Goal: Transaction & Acquisition: Obtain resource

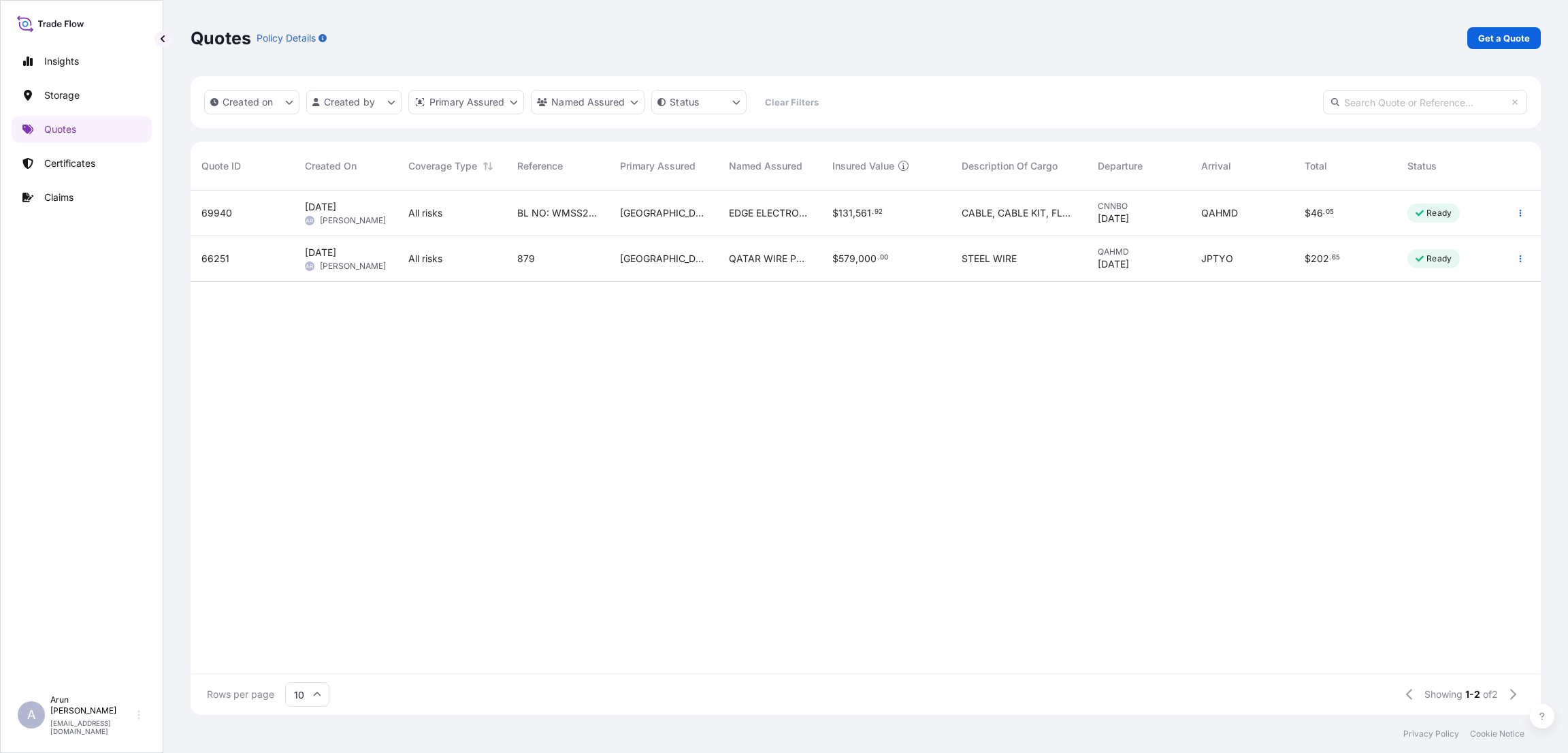
scroll to position [516, 1334]
click at [88, 126] on link "Quotes" at bounding box center [82, 129] width 140 height 28
click at [77, 163] on p "Certificates" at bounding box center [69, 163] width 51 height 13
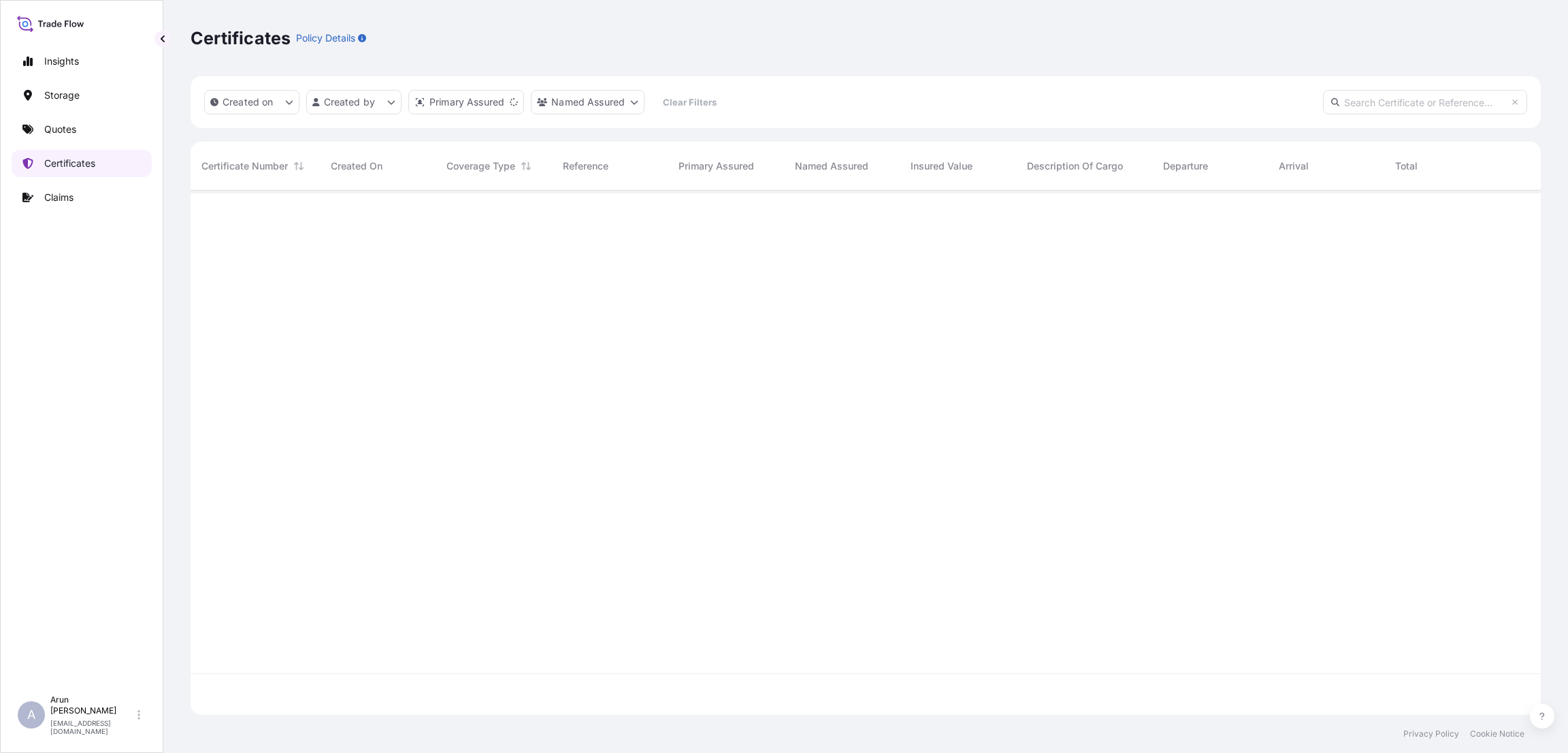
scroll to position [516, 1334]
click at [80, 132] on link "Quotes" at bounding box center [82, 129] width 140 height 28
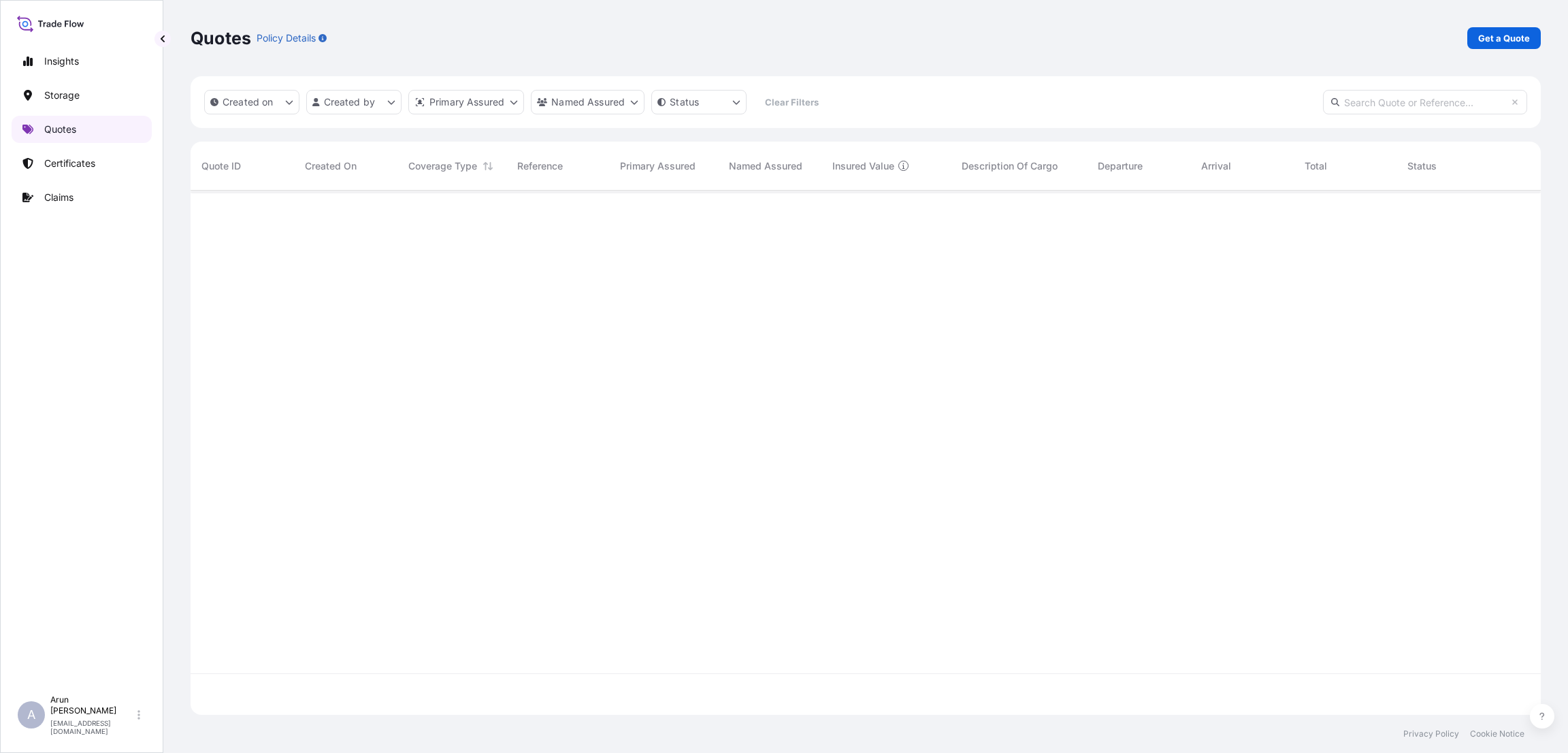
scroll to position [516, 1334]
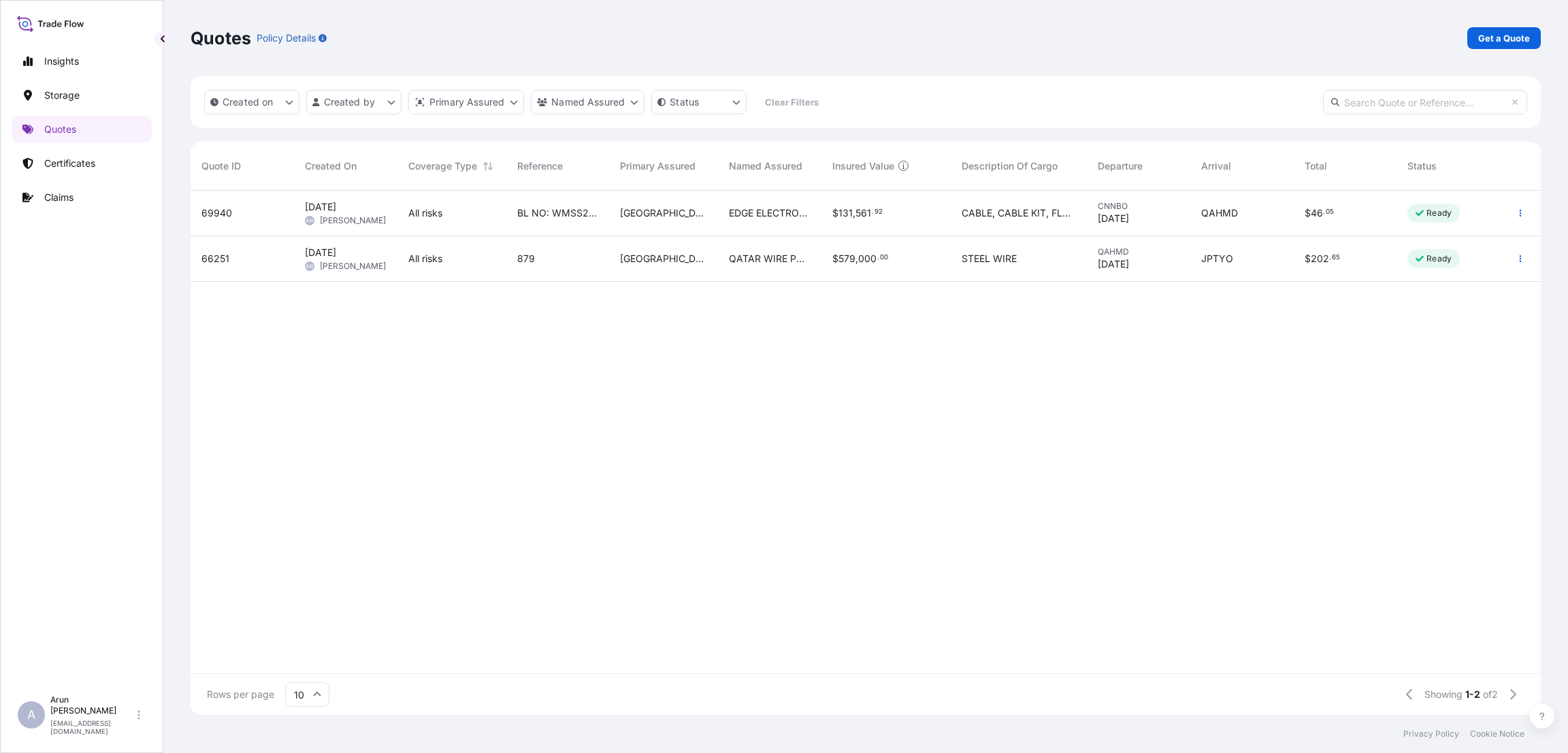
click at [684, 220] on div "[GEOGRAPHIC_DATA]" at bounding box center [663, 213] width 109 height 45
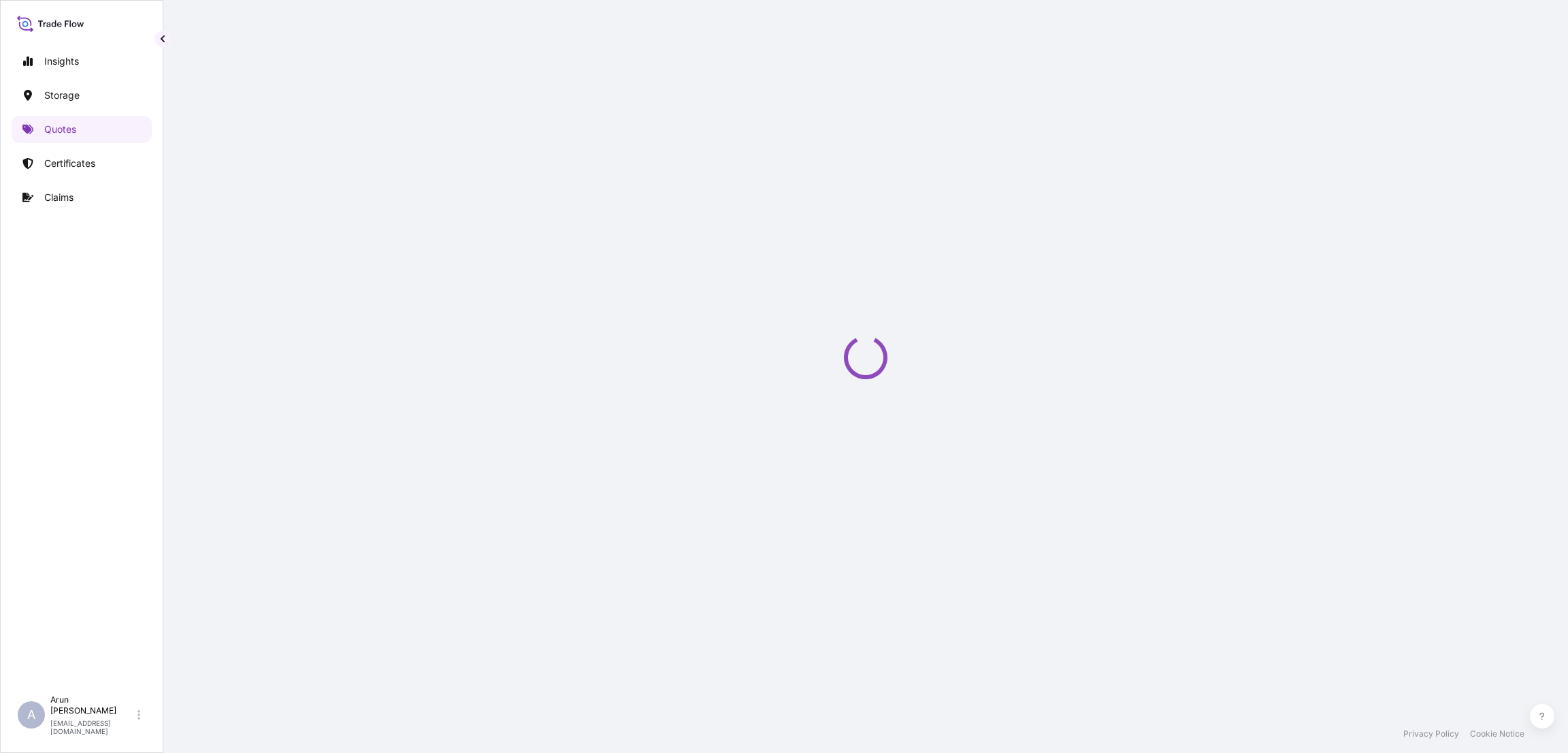
select select "Road / [GEOGRAPHIC_DATA]"
select select "Water"
select select "Road / [GEOGRAPHIC_DATA]"
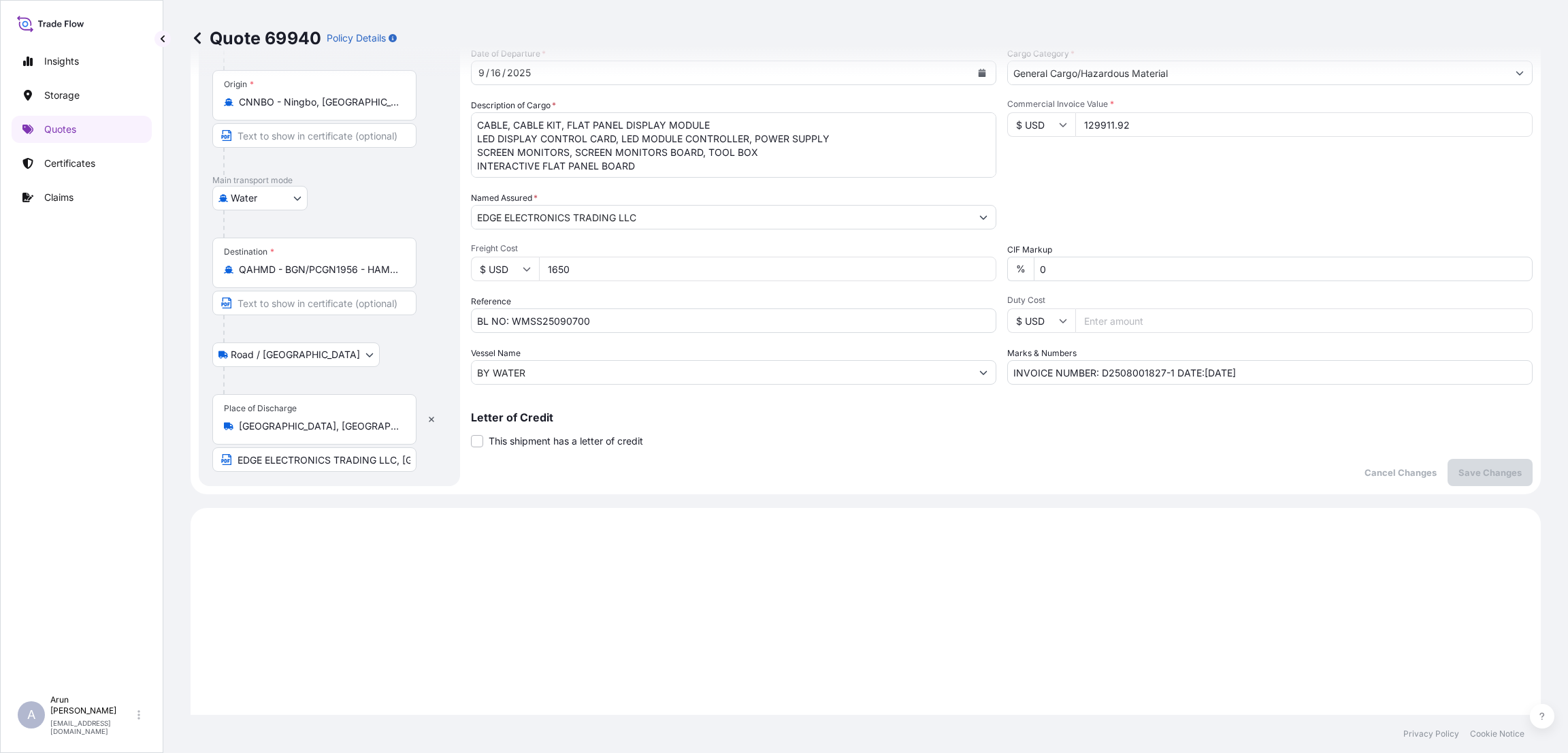
scroll to position [211, 0]
click at [1053, 273] on input "0" at bounding box center [1283, 272] width 499 height 25
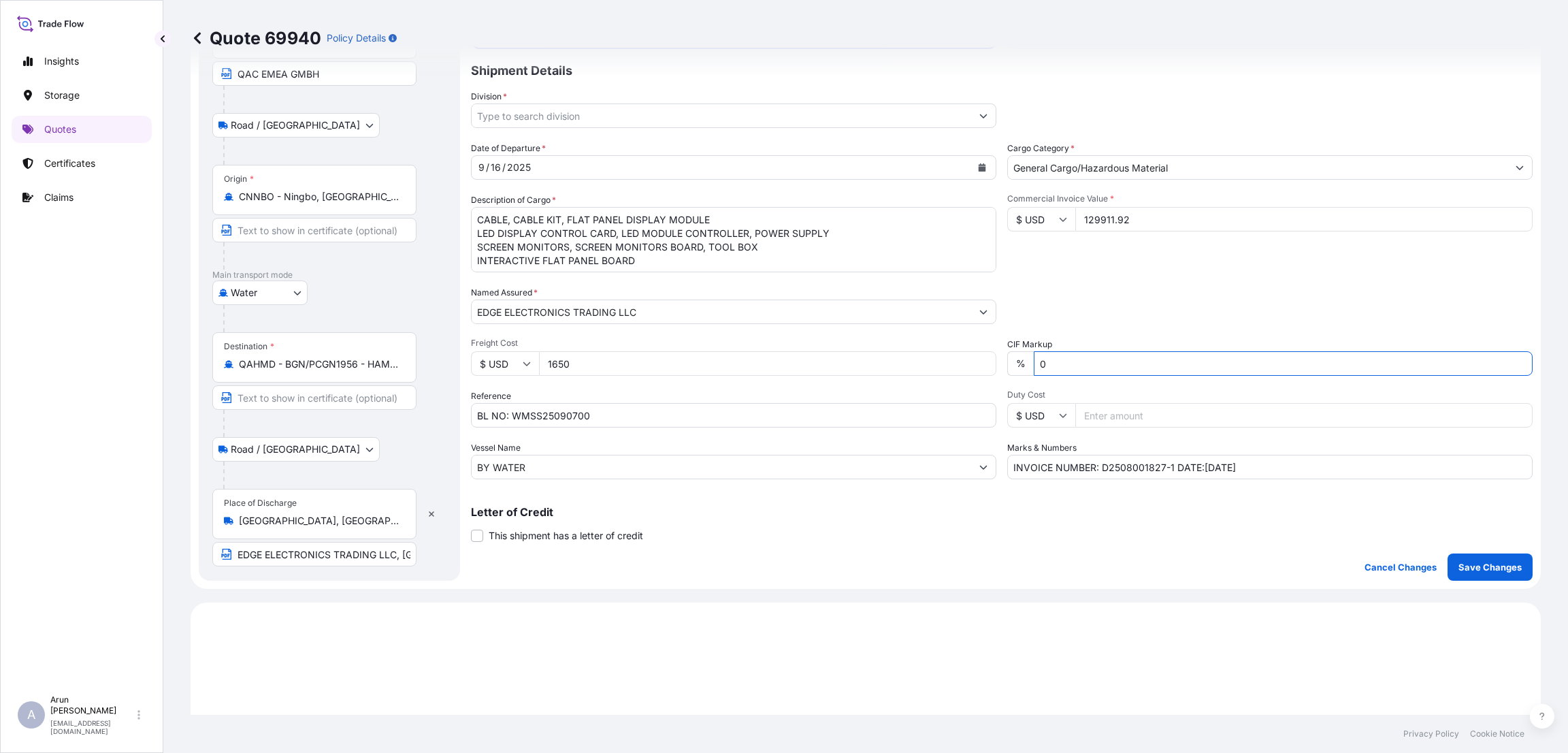
scroll to position [306, 0]
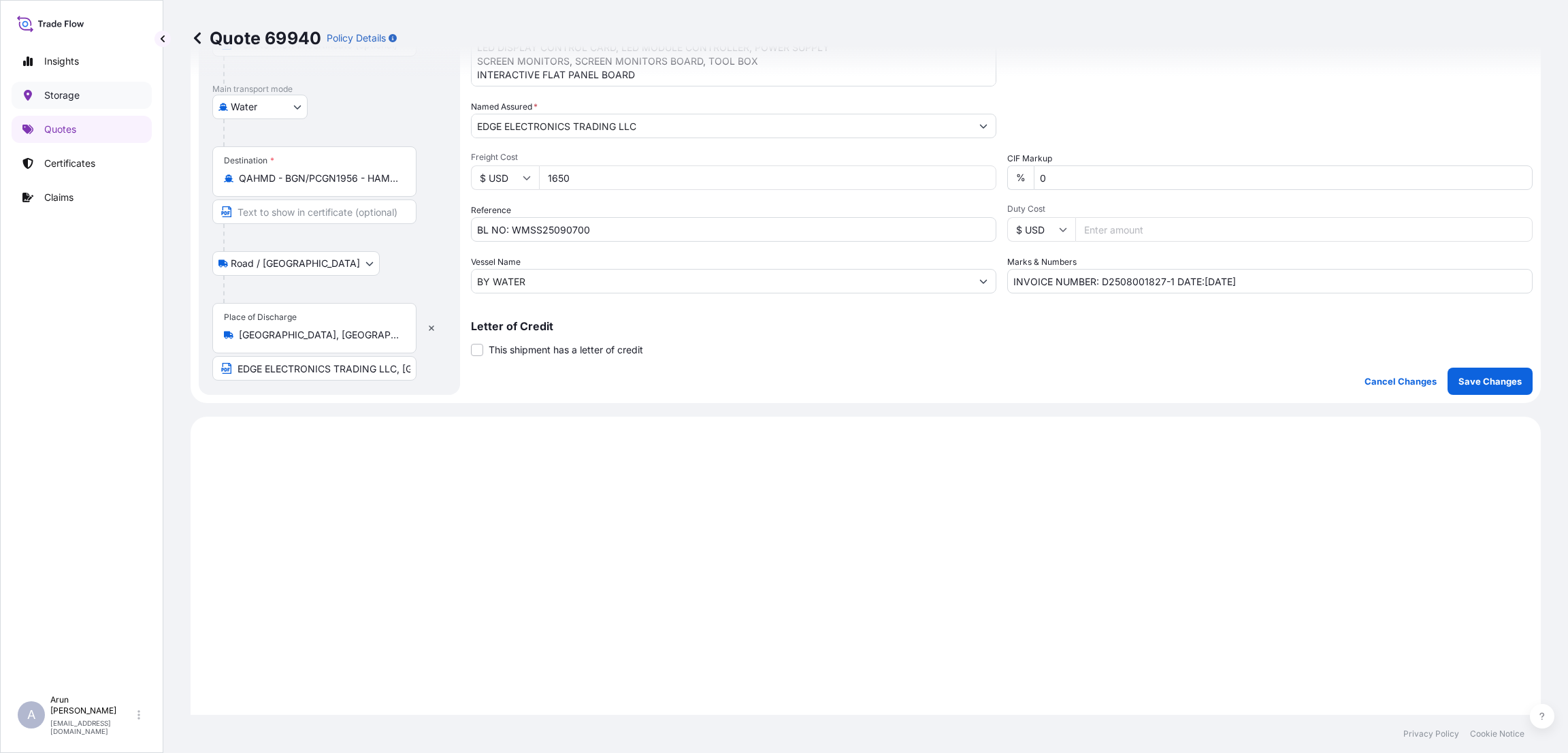
click at [66, 92] on p "Storage" at bounding box center [62, 95] width 36 height 13
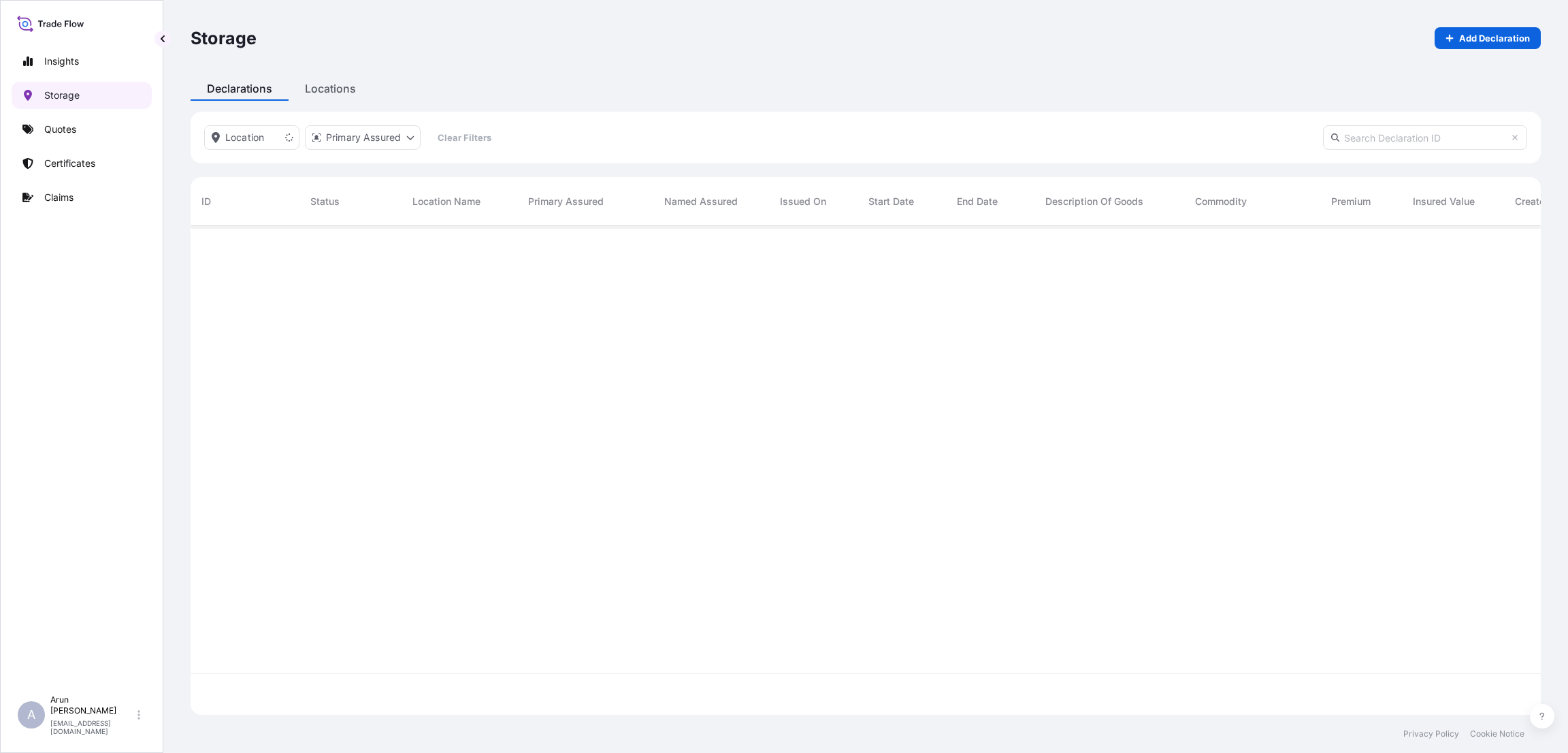
scroll to position [522, 1334]
click at [83, 156] on p "Certificates" at bounding box center [69, 163] width 51 height 13
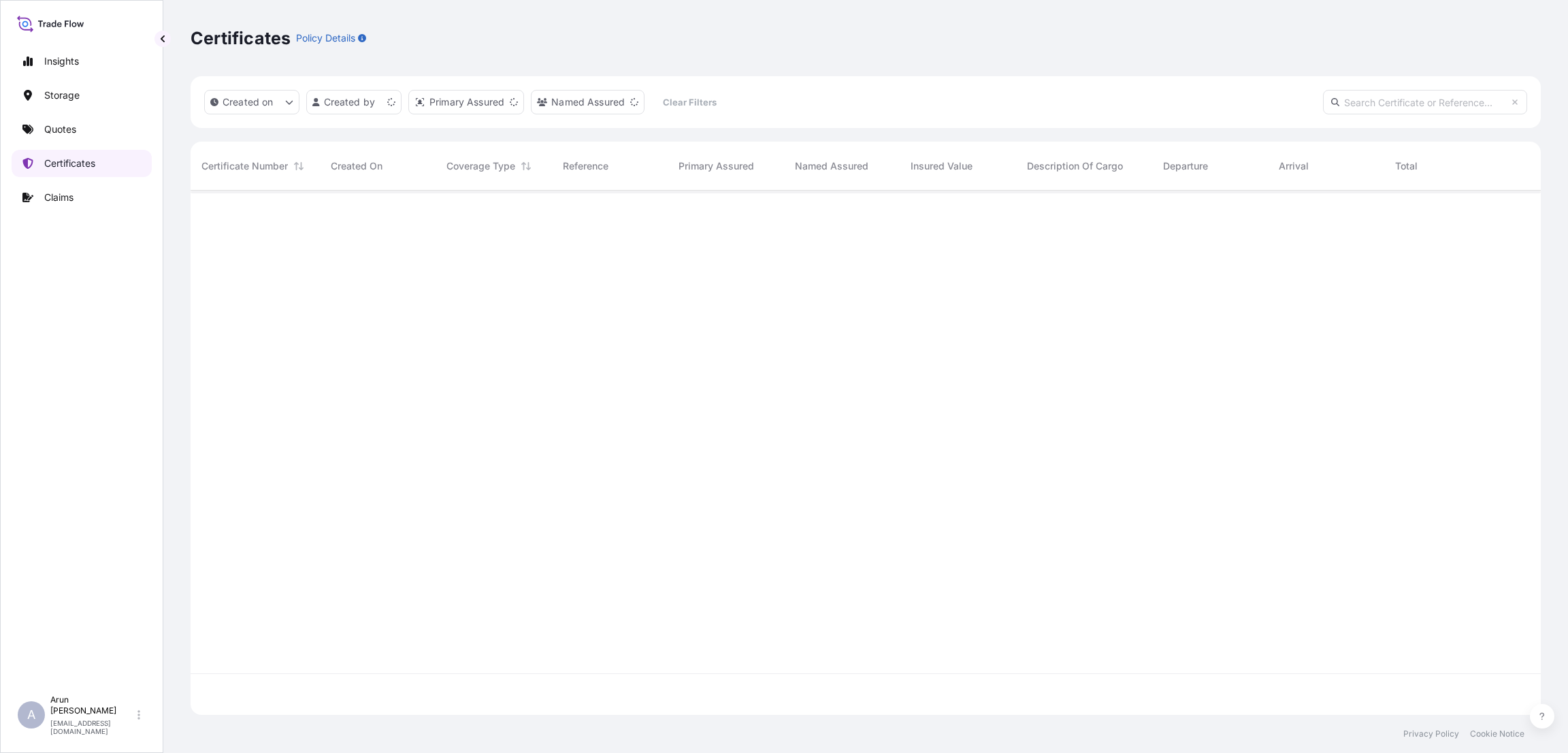
scroll to position [516, 1334]
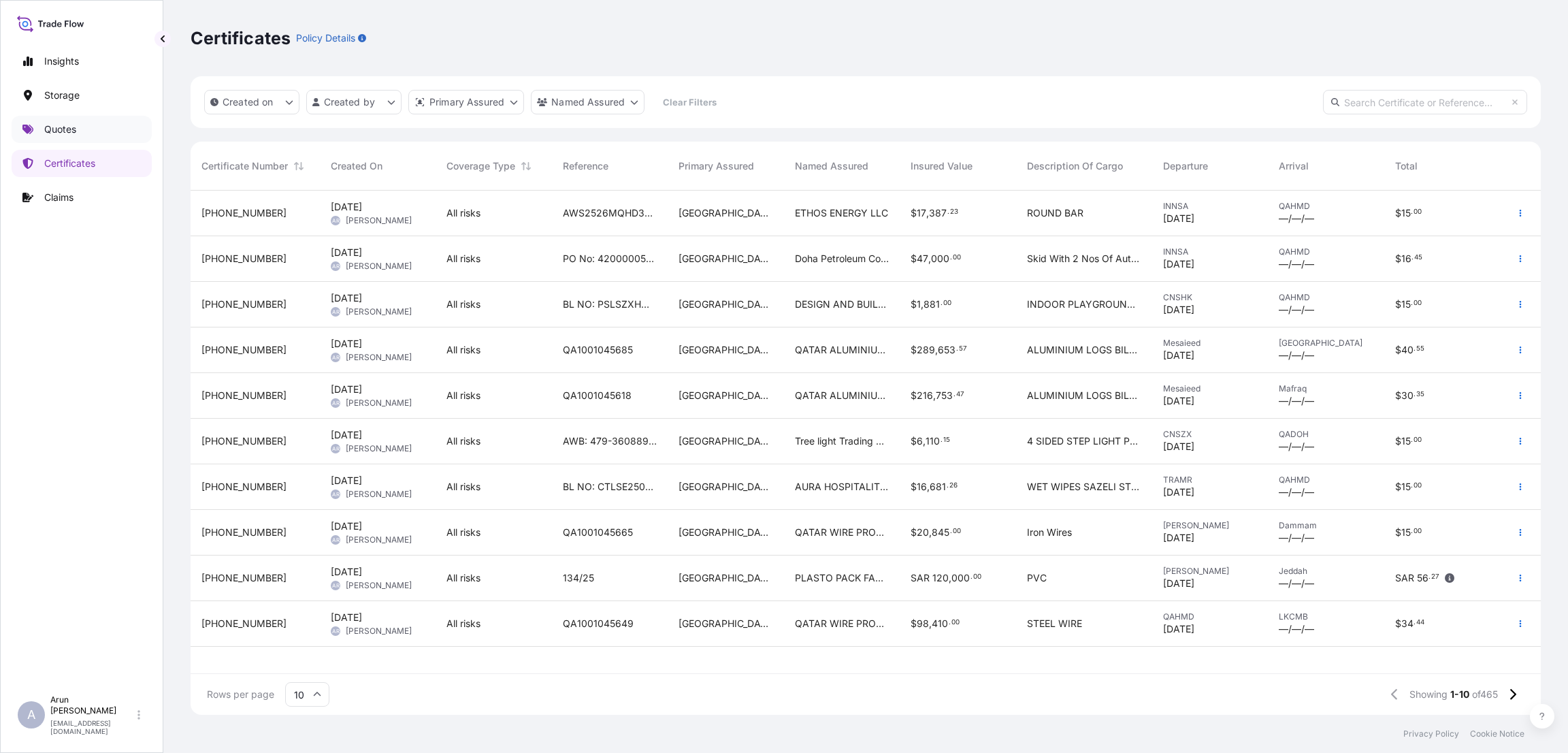
click at [73, 126] on p "Quotes" at bounding box center [60, 129] width 32 height 13
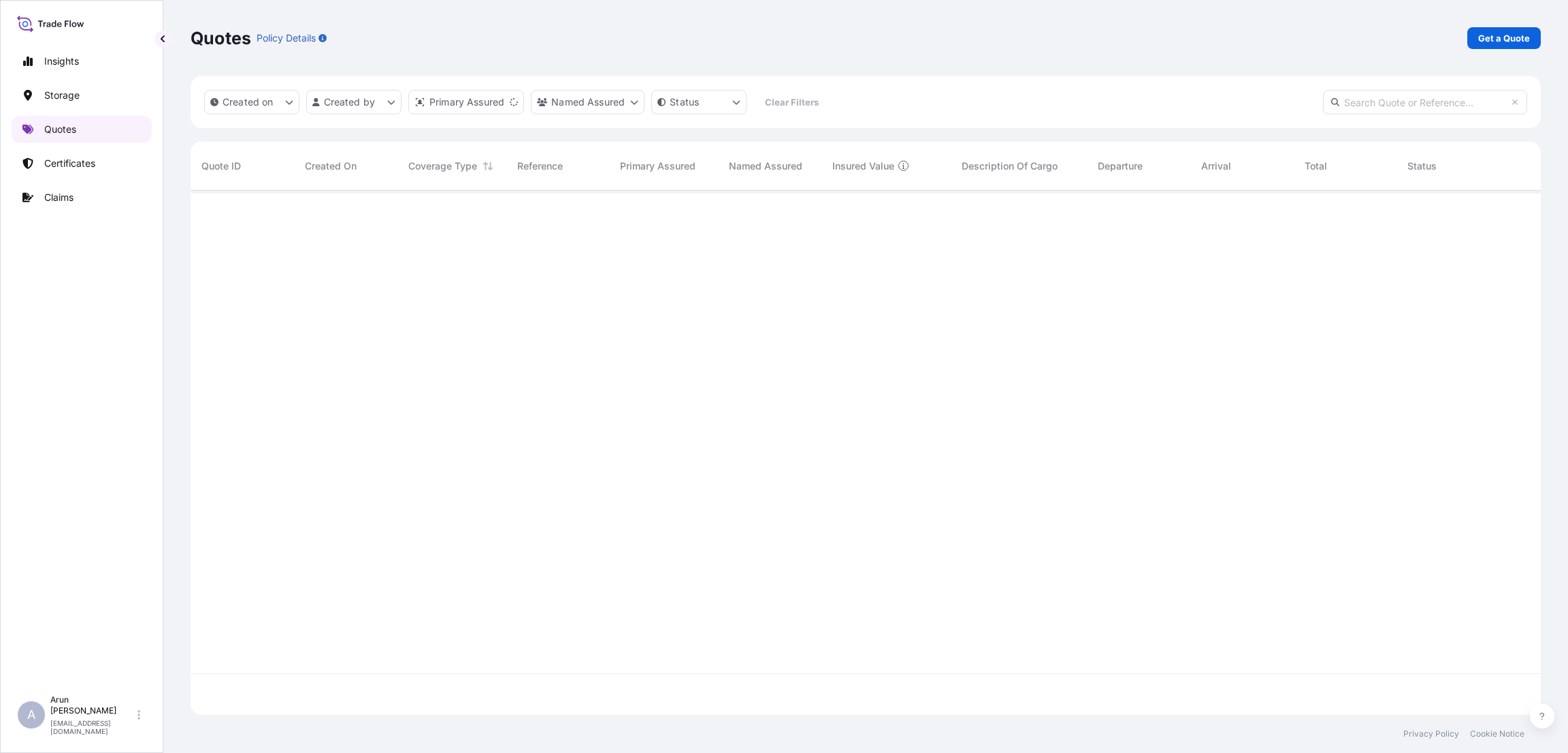
scroll to position [516, 1334]
